Goal: Register for event/course

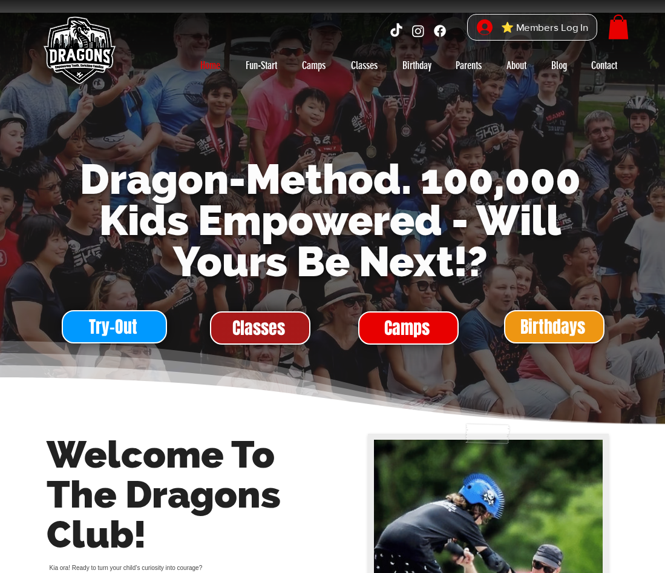
drag, startPoint x: 0, startPoint y: 0, endPoint x: 274, endPoint y: 325, distance: 425.2
click at [274, 325] on span "Classes" at bounding box center [258, 328] width 53 height 24
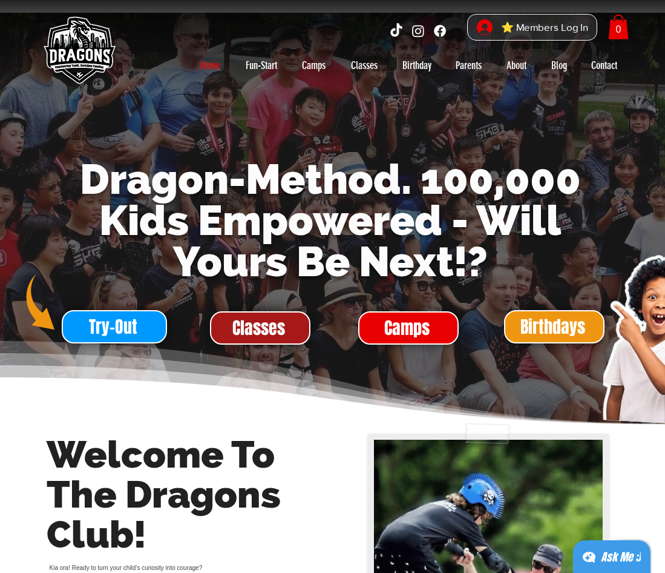
click at [263, 318] on html "top of page Skip to Main Content ⭐ Members Log In 0 Home Fun-Start Fun-Start-[P…" at bounding box center [332, 286] width 665 height 573
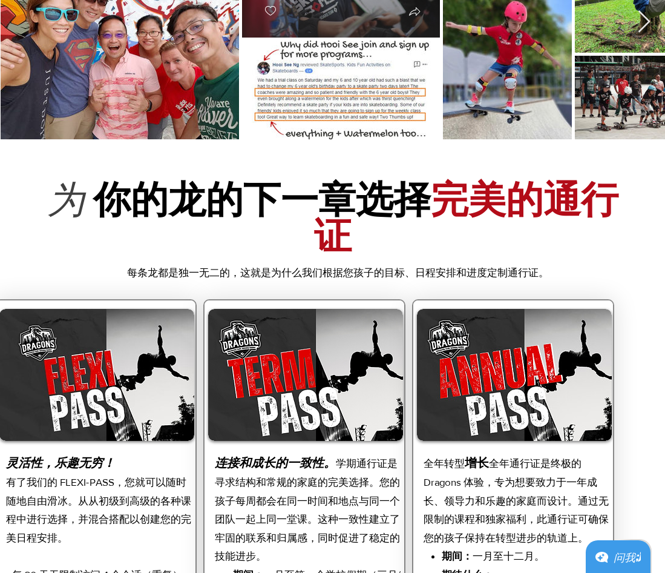
scroll to position [2118, 0]
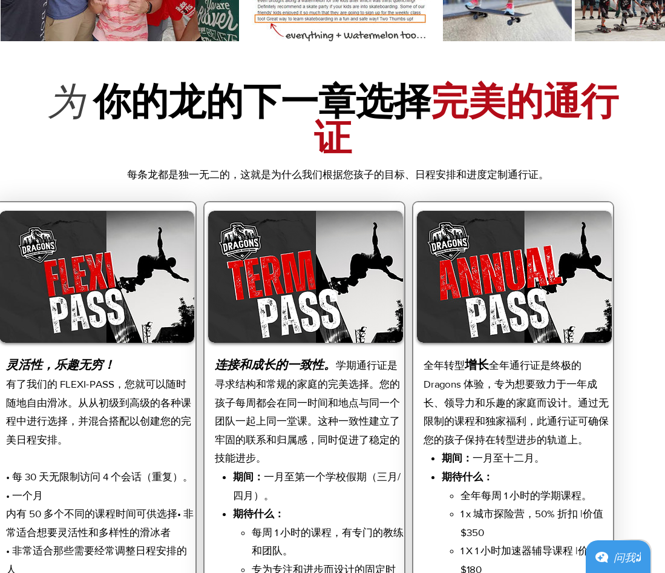
click at [58, 177] on p "每条龙都是独一无二的，这就是为什么我们根据您孩子的目标、日程安排和进度定制通行证。" at bounding box center [337, 174] width 567 height 19
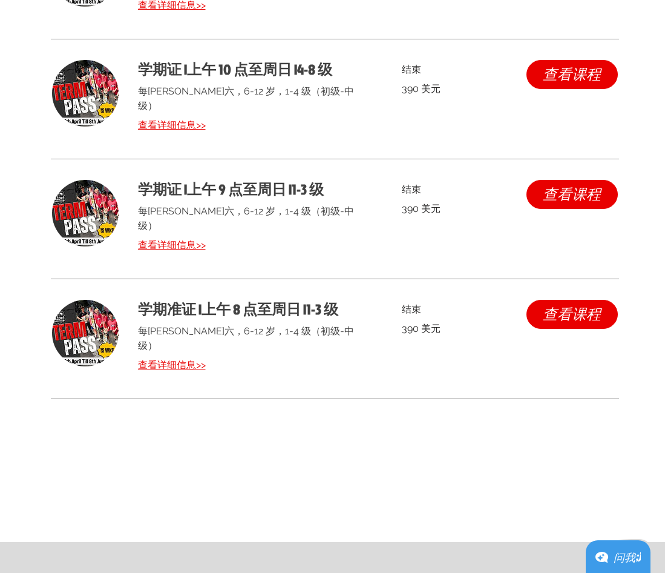
scroll to position [3389, 0]
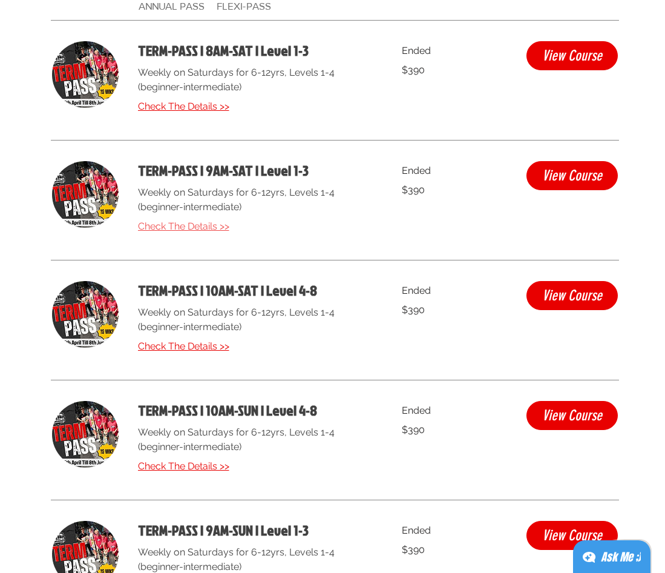
click at [217, 227] on span "Check The Details >>" at bounding box center [183, 226] width 91 height 12
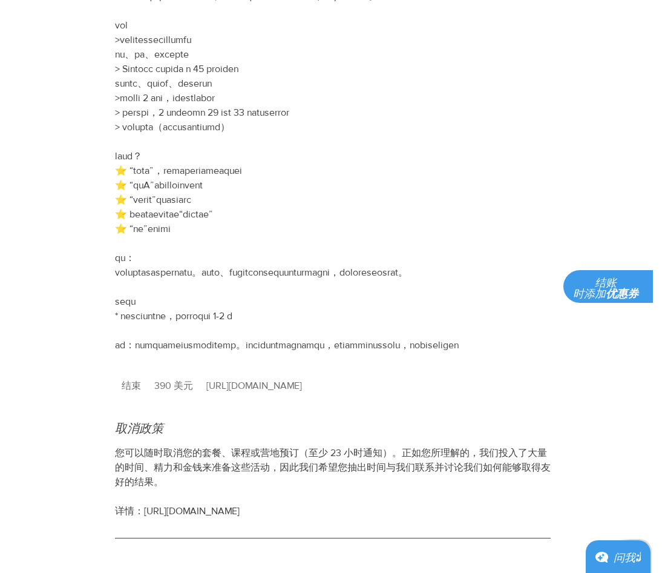
scroll to position [484, 0]
